Goal: Find specific page/section: Find specific page/section

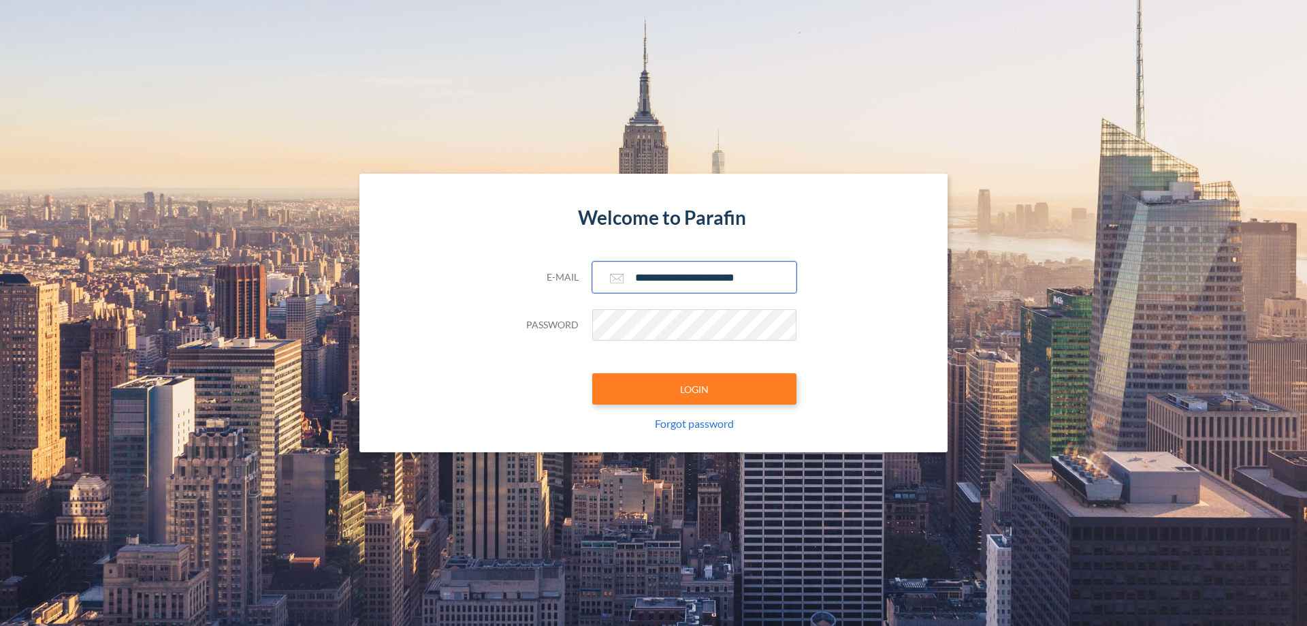
type input "**********"
click at [695, 389] on button "LOGIN" at bounding box center [694, 388] width 204 height 31
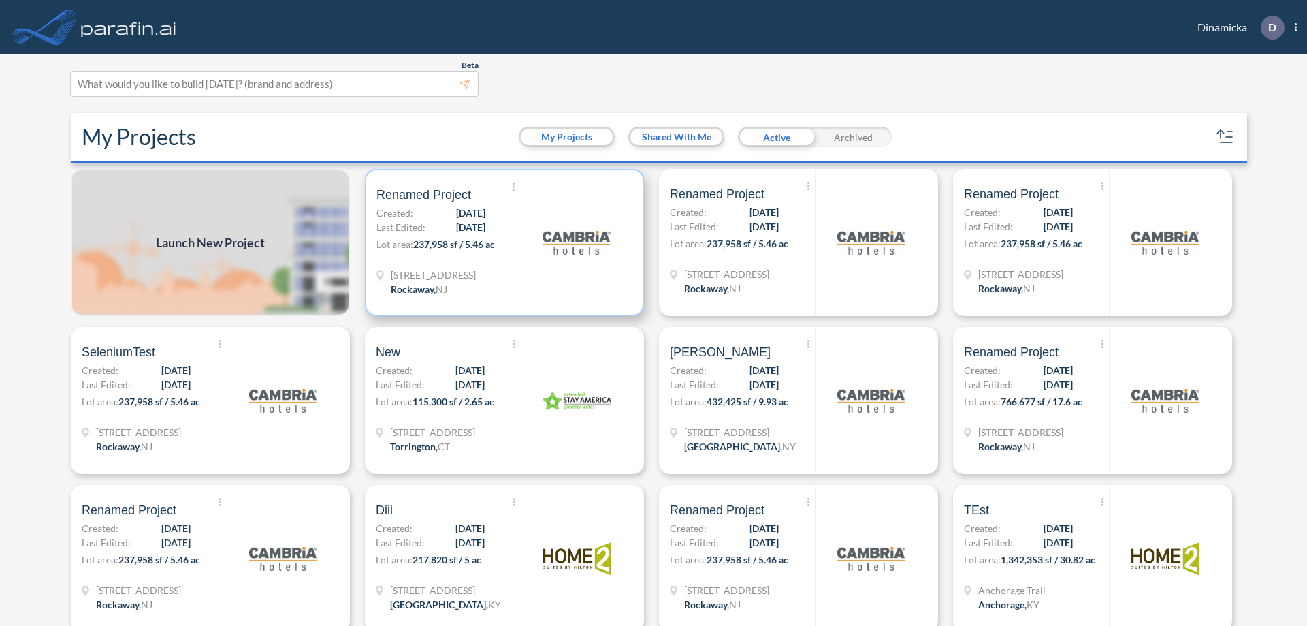
scroll to position [3, 0]
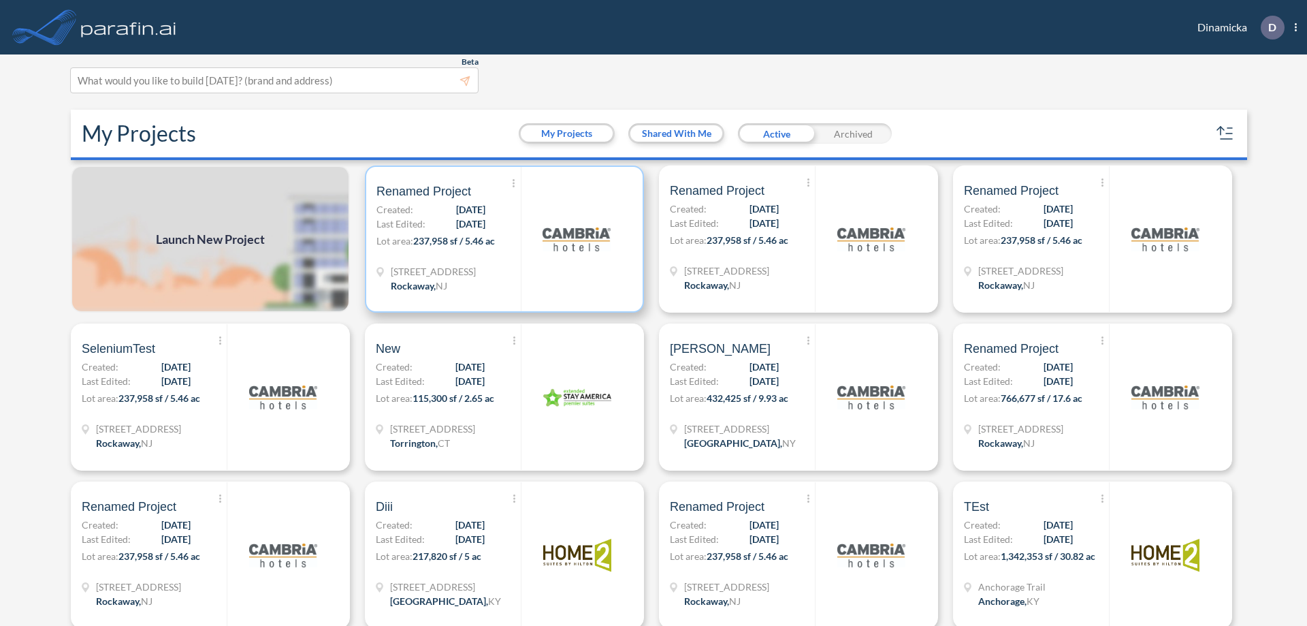
click at [502, 239] on p "Lot area: 237,958 sf / 5.46 ac" at bounding box center [449, 244] width 144 height 20
